Goal: Ask a question

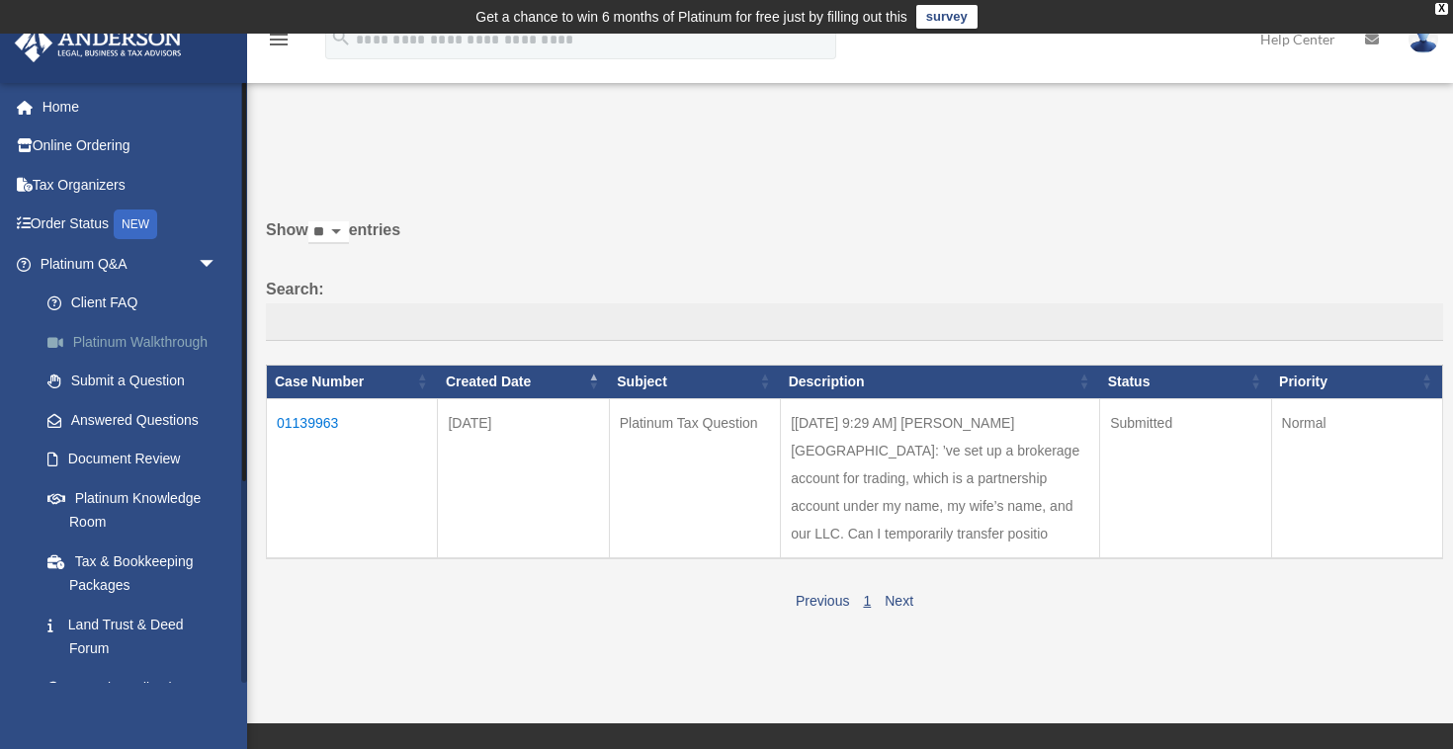
click at [127, 331] on link "Platinum Walkthrough" at bounding box center [137, 342] width 219 height 40
click at [127, 370] on link "Submit a Question" at bounding box center [137, 382] width 219 height 40
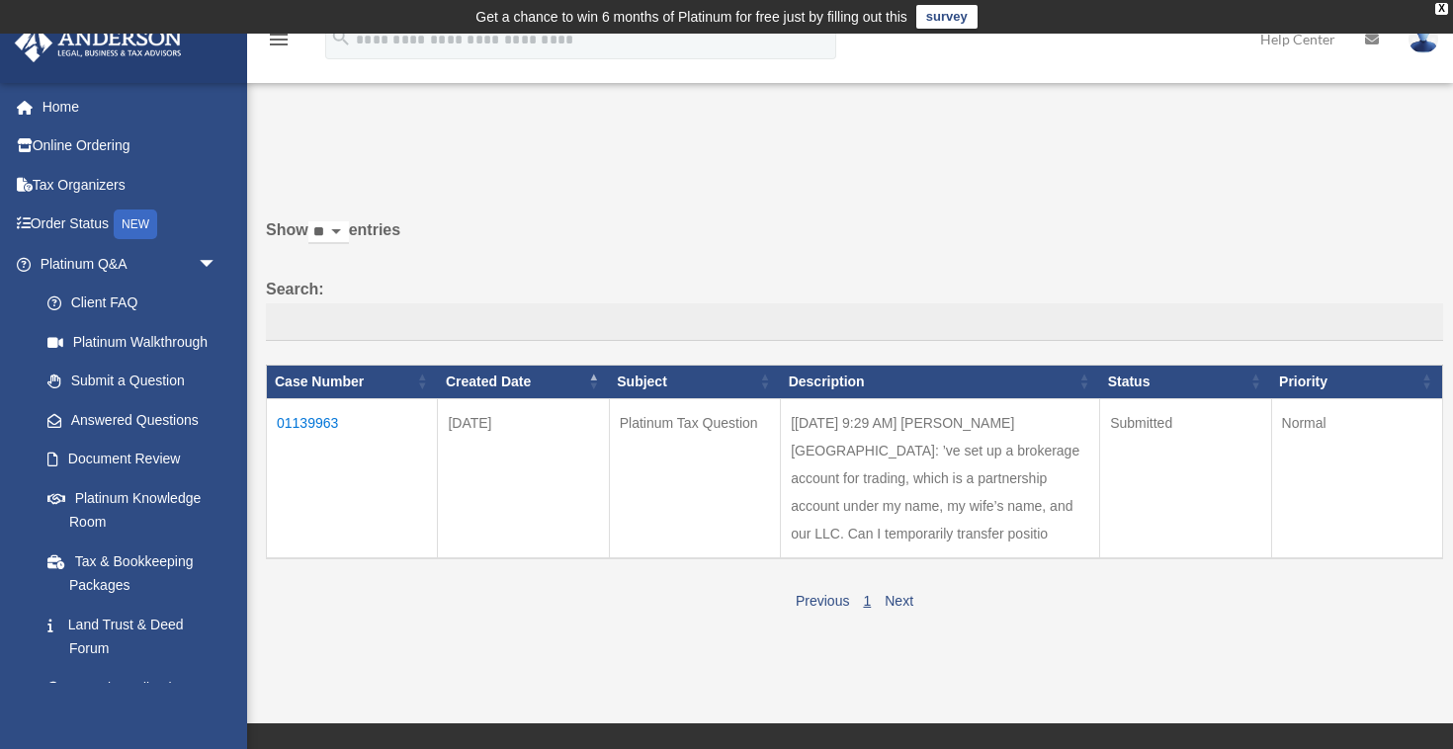
click at [485, 549] on td "Oct 09, 2025" at bounding box center [523, 478] width 171 height 160
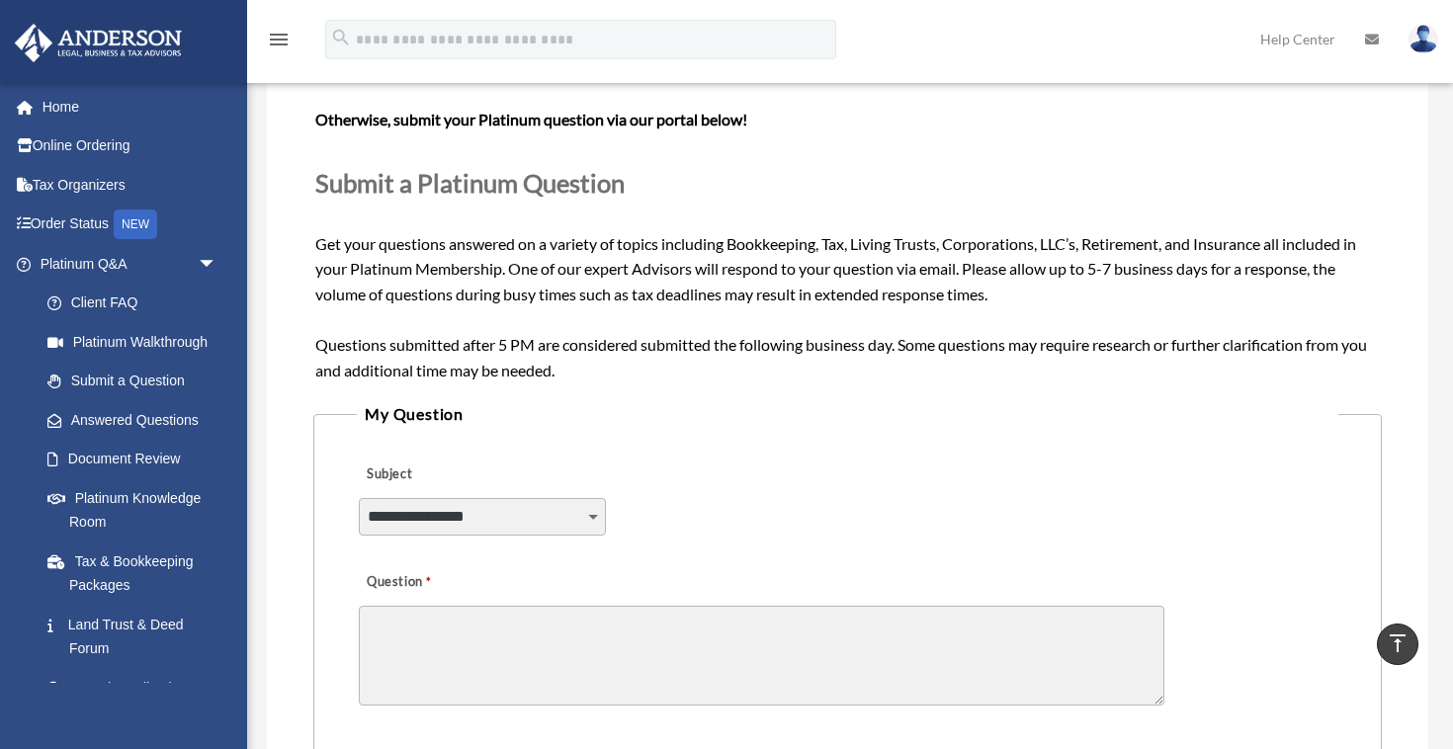
scroll to position [49, 0]
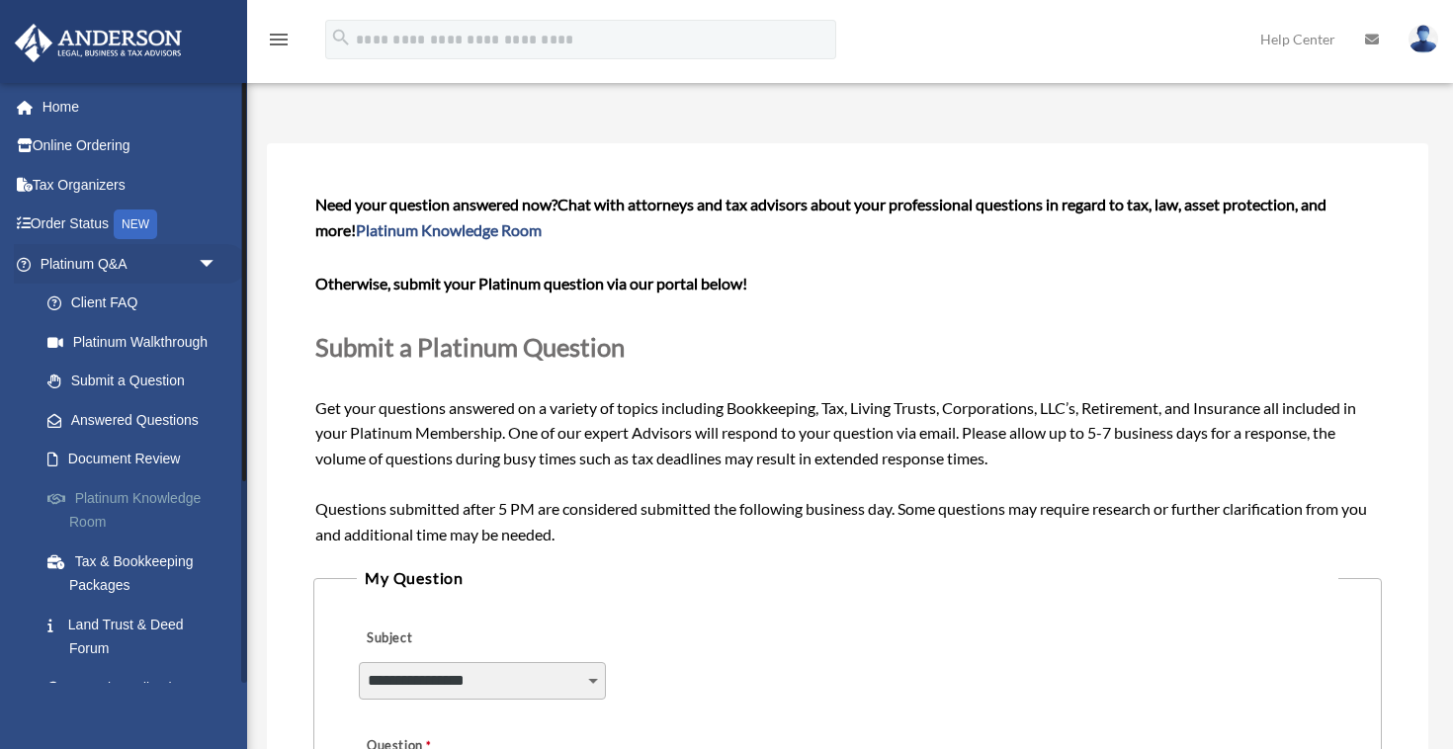
click at [184, 508] on link "Platinum Knowledge Room" at bounding box center [137, 509] width 219 height 63
click at [180, 548] on link "Tax & Bookkeeping Packages" at bounding box center [137, 573] width 219 height 63
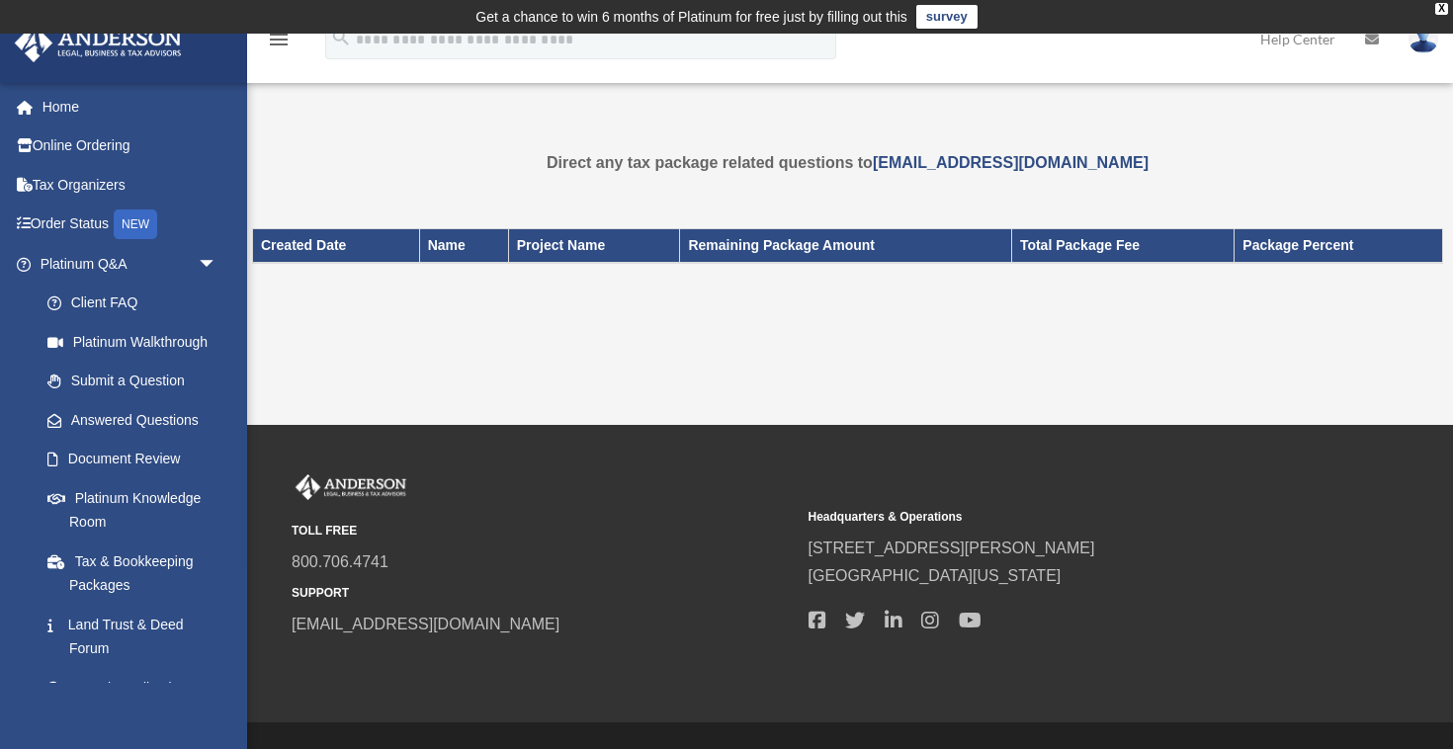
click at [446, 308] on div "Created Date Name Project Name Remaining Package Amount Total Package Fee Packa…" at bounding box center [847, 274] width 1191 height 138
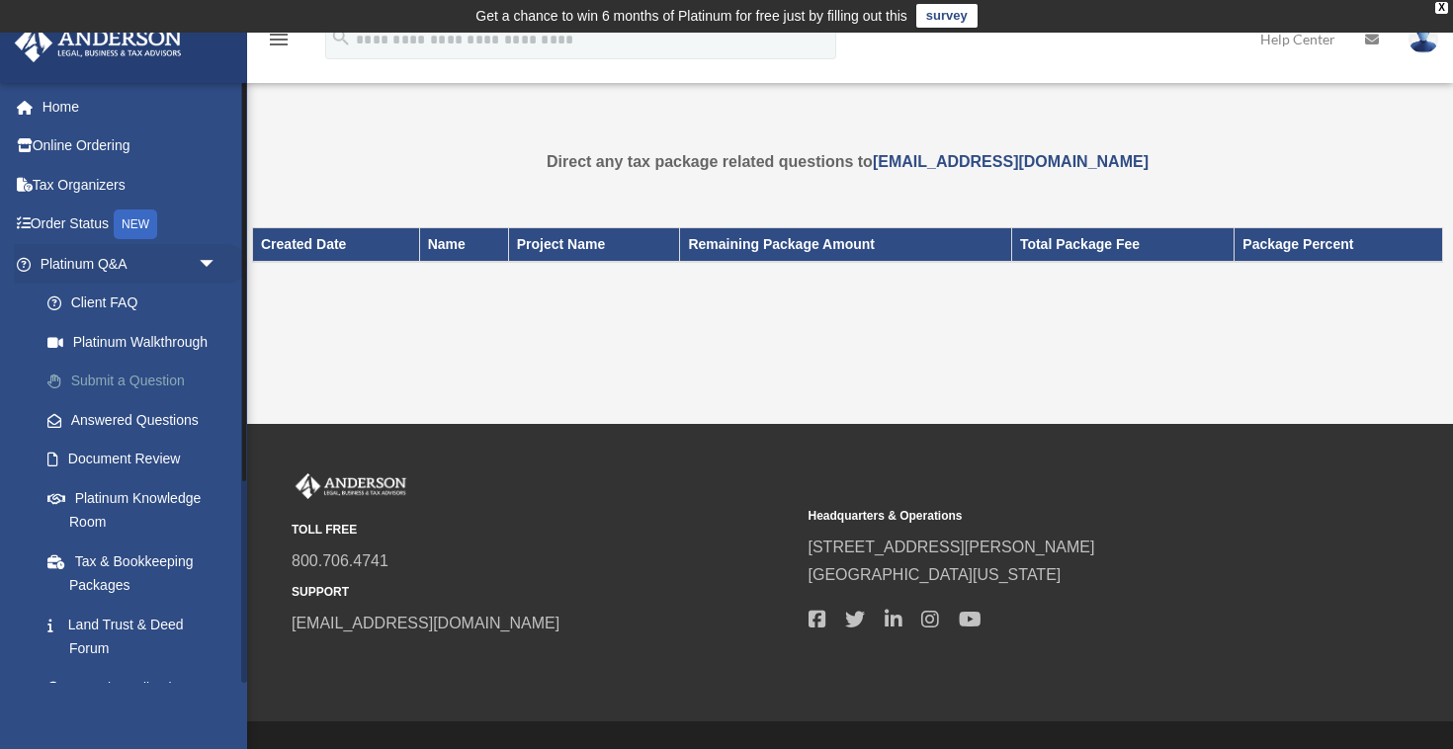
click at [82, 380] on link "Submit a Question" at bounding box center [137, 382] width 219 height 40
click at [98, 417] on link "Answered Questions" at bounding box center [137, 420] width 219 height 40
click at [109, 373] on link "Submit a Question" at bounding box center [137, 382] width 219 height 40
click at [125, 433] on link "Answered Questions" at bounding box center [137, 420] width 219 height 40
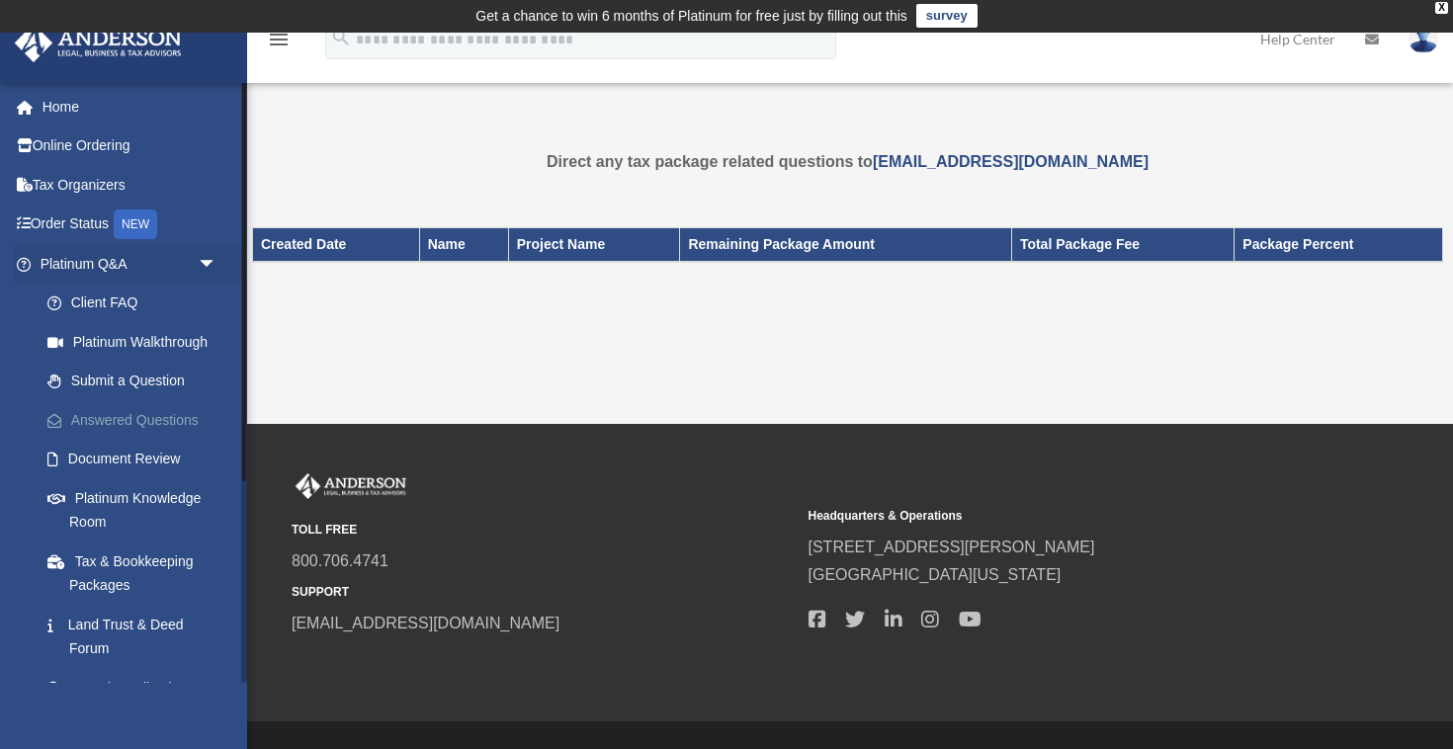
click at [127, 427] on link "Answered Questions" at bounding box center [137, 420] width 219 height 40
